Goal: Information Seeking & Learning: Find specific fact

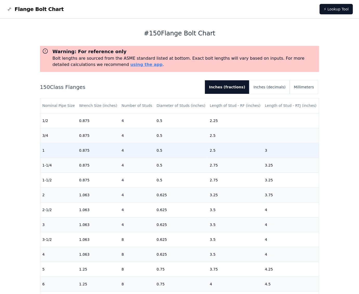
drag, startPoint x: 121, startPoint y: 152, endPoint x: 146, endPoint y: 151, distance: 24.5
click at [122, 152] on td "4" at bounding box center [136, 150] width 35 height 15
drag, startPoint x: 152, startPoint y: 150, endPoint x: 168, endPoint y: 150, distance: 15.9
click at [168, 150] on tr "1 0.875 4 0.5 2.5 3" at bounding box center [179, 150] width 279 height 15
drag, startPoint x: 168, startPoint y: 150, endPoint x: 205, endPoint y: 152, distance: 36.7
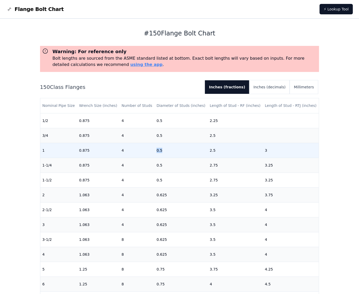
click at [205, 152] on tr "1 0.875 4 0.5 2.5 3" at bounding box center [179, 150] width 279 height 15
drag, startPoint x: 207, startPoint y: 150, endPoint x: 211, endPoint y: 150, distance: 4.2
click at [211, 150] on td "2.5" at bounding box center [235, 150] width 55 height 15
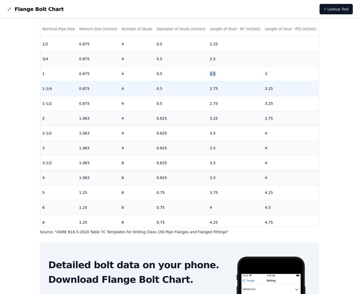
scroll to position [78, 0]
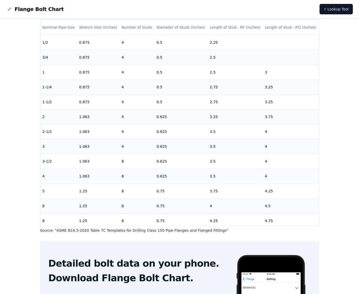
click at [344, 213] on div "# 150 Flange Bolt Chart Warning: For reference only Bolt lengths are sourced fr…" at bounding box center [179, 150] width 359 height 419
click at [337, 77] on div "# 150 Flange Bolt Chart Warning: For reference only Bolt lengths are sourced fr…" at bounding box center [179, 150] width 359 height 419
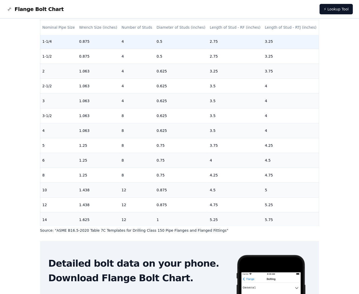
scroll to position [0, 0]
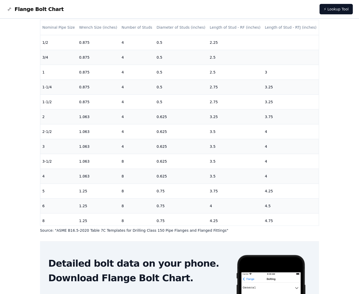
click at [333, 196] on div "# 150 Flange Bolt Chart Warning: For reference only Bolt lengths are sourced fr…" at bounding box center [179, 150] width 359 height 419
click at [350, 127] on div "# 150 Flange Bolt Chart Warning: For reference only Bolt lengths are sourced fr…" at bounding box center [179, 150] width 359 height 419
